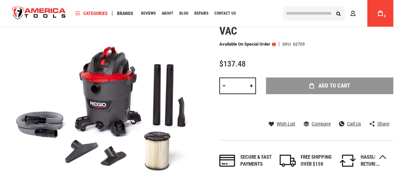
scroll to position [101, 0]
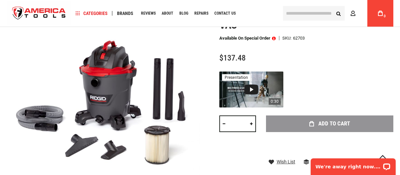
click at [337, 80] on div at bounding box center [306, 90] width 174 height 36
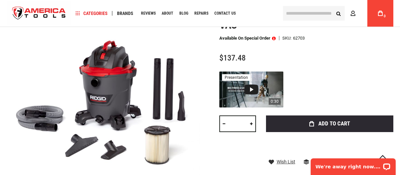
scroll to position [0, 0]
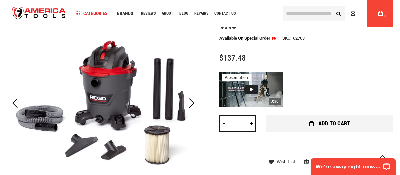
click at [336, 118] on button "Add to Cart" at bounding box center [329, 124] width 127 height 17
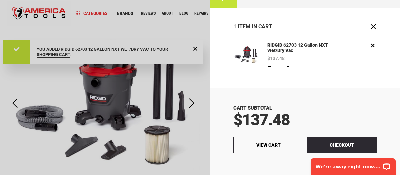
scroll to position [10, 0]
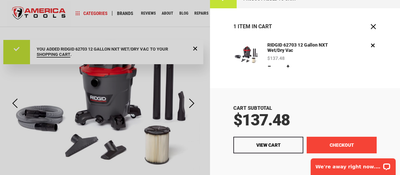
click at [333, 141] on button "Checkout" at bounding box center [342, 145] width 70 height 17
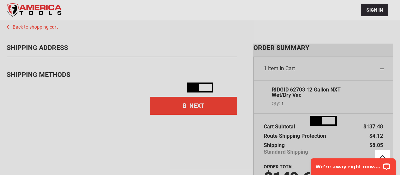
scroll to position [43, 0]
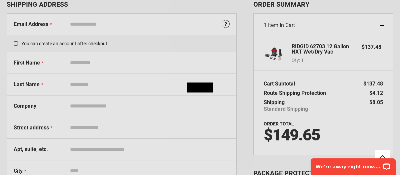
select select "**"
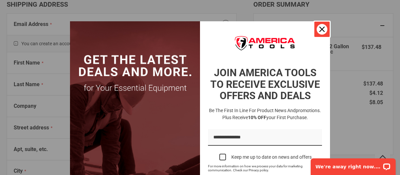
click at [323, 30] on icon "close icon" at bounding box center [321, 29] width 5 height 5
